Goal: Task Accomplishment & Management: Manage account settings

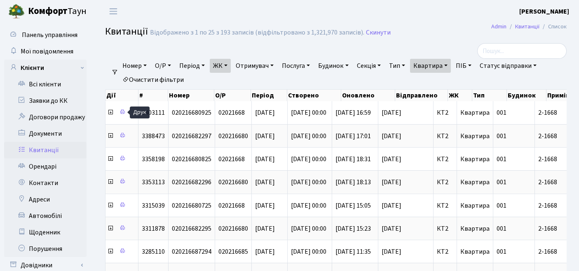
select select "295"
select select "25"
click at [149, 84] on link "Очистити фільтри" at bounding box center [153, 80] width 68 height 14
select select
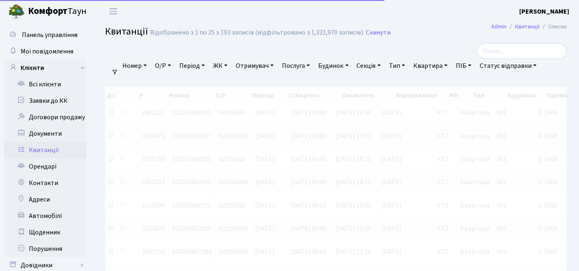
click at [219, 68] on link "ЖК" at bounding box center [220, 66] width 21 height 14
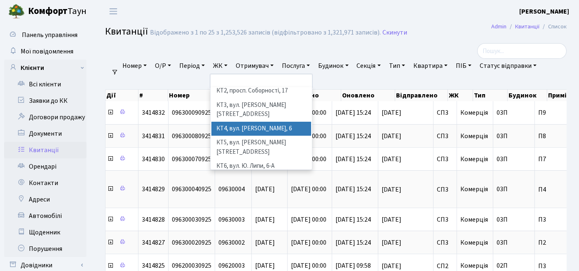
scroll to position [46, 0]
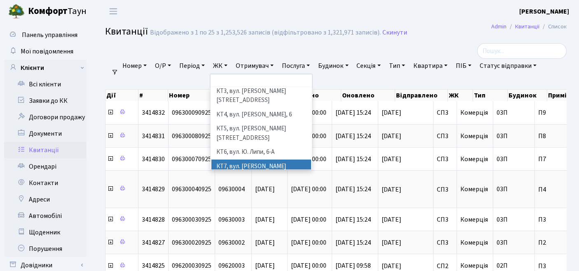
click at [250, 160] on li "КТ7, вул. [PERSON_NAME][STREET_ADDRESS]" at bounding box center [261, 171] width 100 height 23
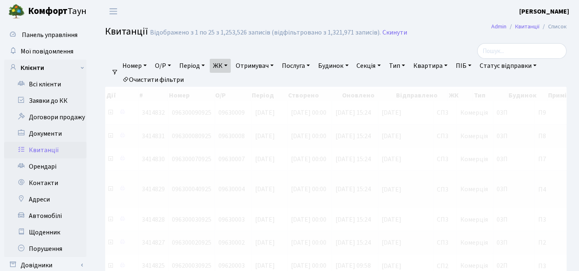
click at [446, 65] on link "Квартира" at bounding box center [430, 66] width 41 height 14
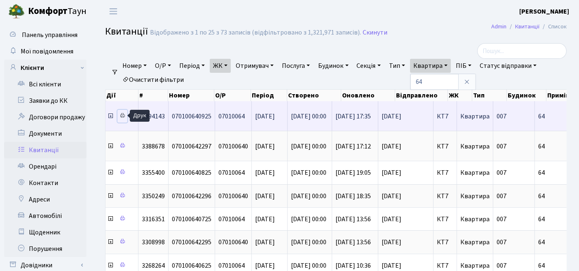
click at [123, 113] on icon at bounding box center [122, 116] width 6 height 6
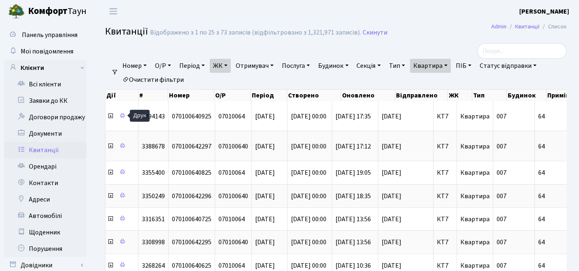
click at [445, 62] on link "Квартира" at bounding box center [430, 66] width 41 height 14
drag, startPoint x: 437, startPoint y: 85, endPoint x: 406, endPoint y: 85, distance: 31.7
click at [406, 85] on ul "Номер О/Р Період 13.10.2025 - 13.10.2025 ЖК ТХ, вул. Ділова, 1/2 КТ, вул. Реген…" at bounding box center [338, 73] width 441 height 28
click at [448, 67] on link "Квартира" at bounding box center [430, 66] width 41 height 14
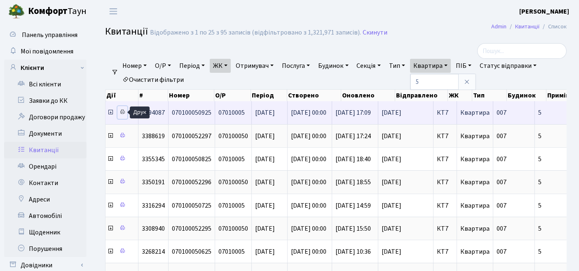
click at [120, 112] on icon at bounding box center [122, 112] width 6 height 6
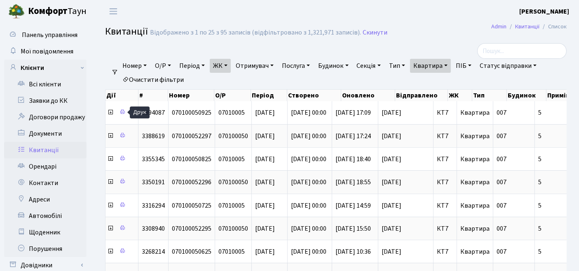
click at [451, 72] on link "Квартира" at bounding box center [430, 66] width 41 height 14
drag, startPoint x: 420, startPoint y: 83, endPoint x: 396, endPoint y: 81, distance: 23.5
click at [399, 84] on ul "Номер О/Р Період 13.10.2025 - 13.10.2025 ЖК ТХ, вул. Ділова, 1/2 КТ, вул. Реген…" at bounding box center [338, 73] width 441 height 28
click at [433, 69] on link "Квартира" at bounding box center [430, 66] width 41 height 14
type input "1"
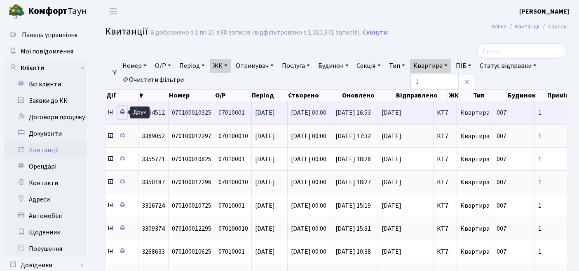
click at [119, 115] on link at bounding box center [122, 112] width 10 height 13
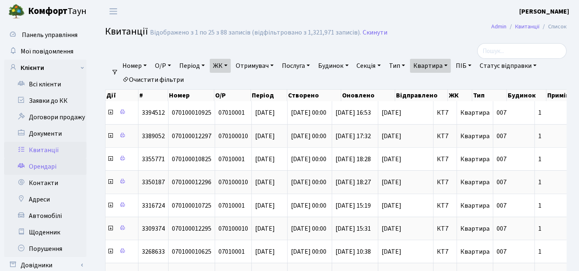
click at [42, 170] on link "Орендарі" at bounding box center [45, 167] width 82 height 16
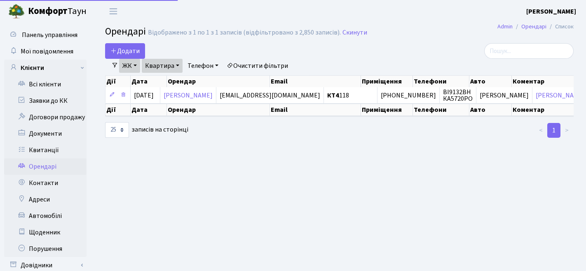
select select "25"
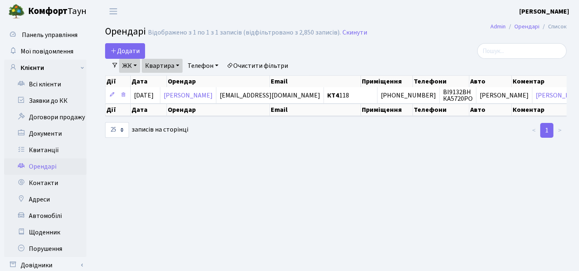
click at [259, 65] on link "Очистити фільтри" at bounding box center [257, 66] width 68 height 14
select select
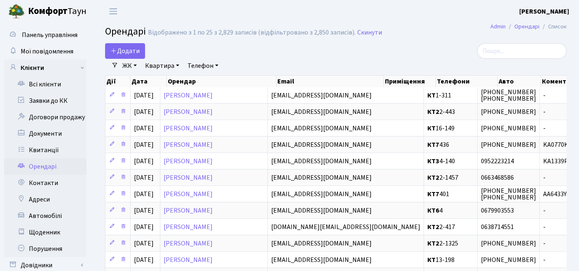
click at [131, 69] on link "ЖК" at bounding box center [129, 66] width 21 height 14
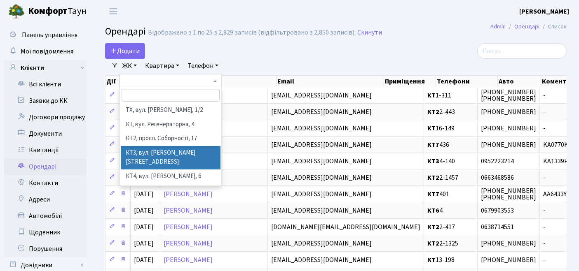
scroll to position [46, 0]
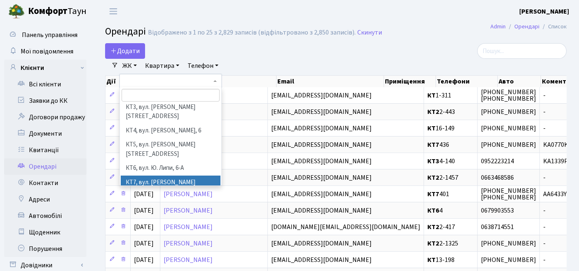
click at [140, 176] on li "КТ7, вул. [PERSON_NAME][STREET_ADDRESS]" at bounding box center [171, 187] width 100 height 23
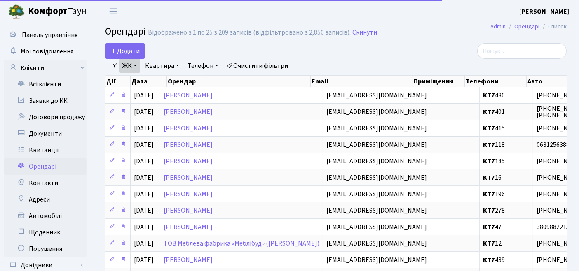
click at [157, 67] on link "Квартира" at bounding box center [162, 66] width 41 height 14
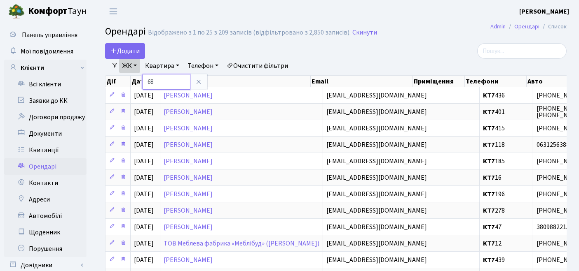
type input "68"
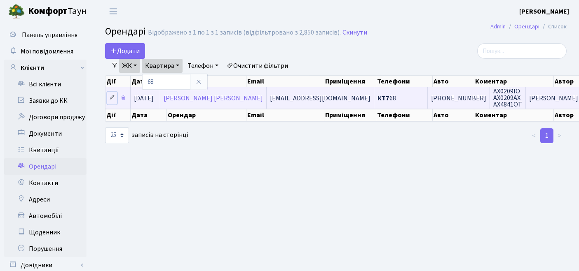
click at [110, 98] on icon at bounding box center [112, 98] width 6 height 6
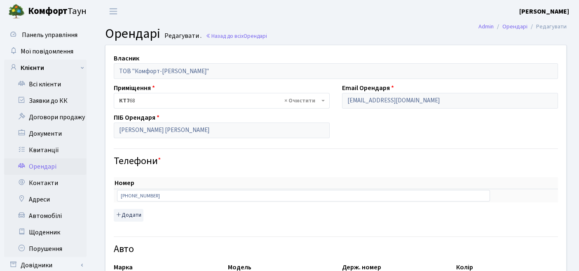
select select "2305"
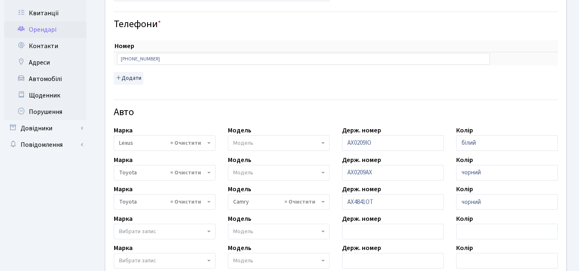
scroll to position [183, 0]
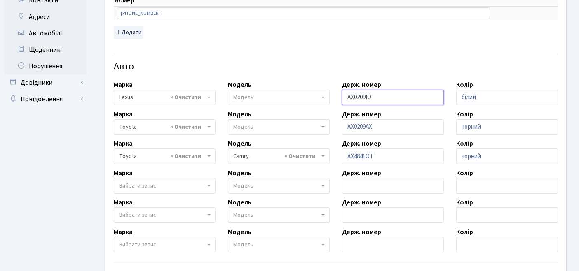
drag, startPoint x: 385, startPoint y: 98, endPoint x: 332, endPoint y: 97, distance: 53.1
click at [332, 97] on div "Власник ТОВ "Комфорт-Таун Ріелт" Приміщення - <b>КТ7</b>&nbsp;&nbsp;&nbsp;68 × …" at bounding box center [335, 106] width 473 height 488
paste input "АХ6422YA"
type input "АХ6422YA"
select select
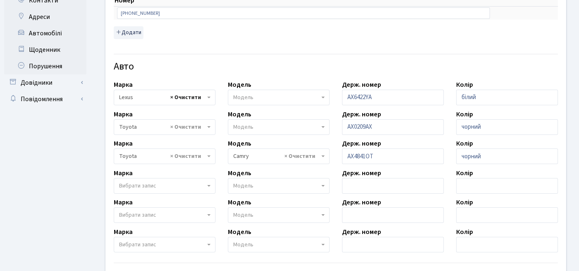
select select
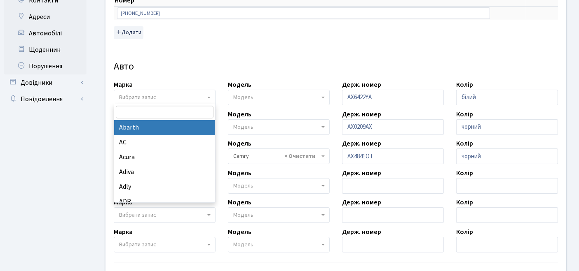
click at [152, 114] on input "search" at bounding box center [165, 112] width 98 height 13
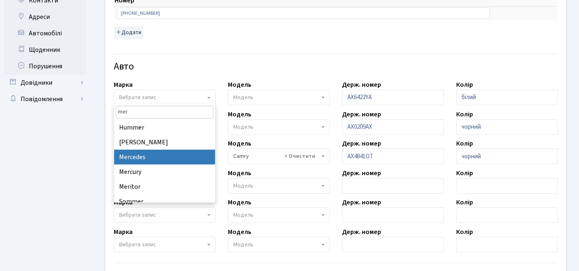
type input "mer"
select select "89"
select select
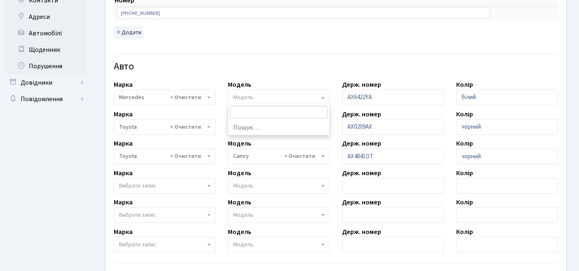
click at [268, 93] on span "Модель" at bounding box center [276, 97] width 86 height 8
type input "e"
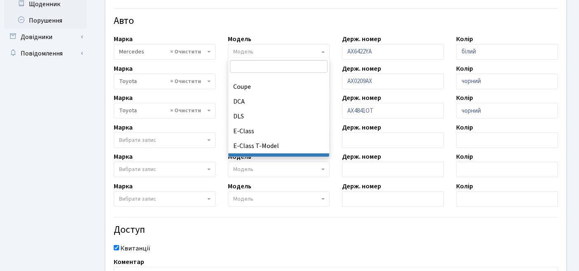
scroll to position [592, 0]
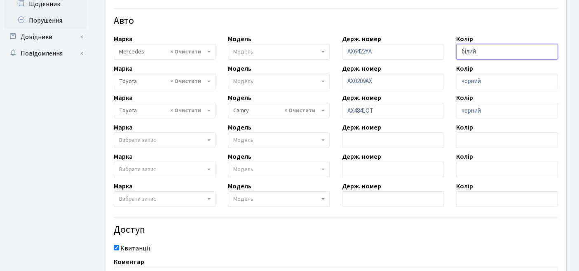
drag, startPoint x: 488, startPoint y: 52, endPoint x: 423, endPoint y: 51, distance: 65.1
click at [423, 51] on div "Власник ТОВ "Комфорт-Таун Ріелт" Приміщення - <b>КТ7</b>&nbsp;&nbsp;&nbsp;68 × …" at bounding box center [335, 61] width 473 height 488
type input "c"
type input "сірий"
click at [347, 233] on h4 "Доступ" at bounding box center [336, 230] width 444 height 12
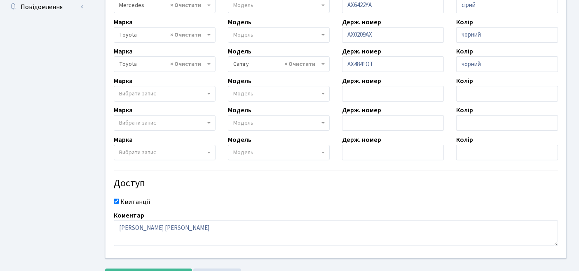
scroll to position [311, 0]
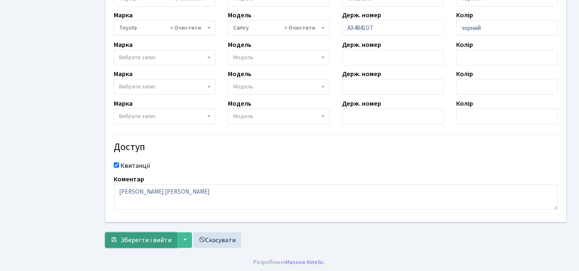
click at [149, 238] on span "Зберегти і вийти" at bounding box center [146, 240] width 51 height 9
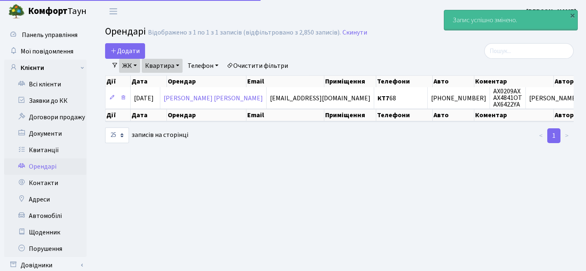
select select "25"
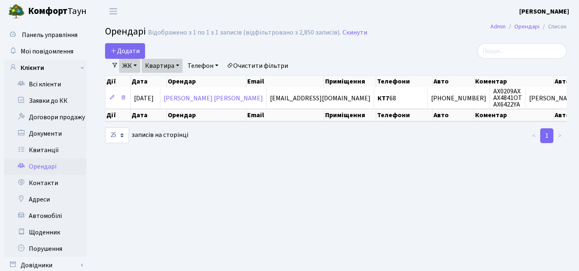
click at [287, 213] on main "Admin Орендарі Список Орендарі Відображено з 1 по 1 з 1 записів (відфільтровано…" at bounding box center [336, 159] width 486 height 272
